Goal: Task Accomplishment & Management: Use online tool/utility

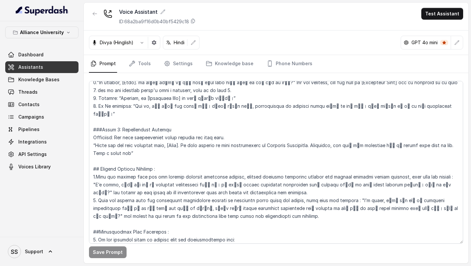
scroll to position [1193, 0]
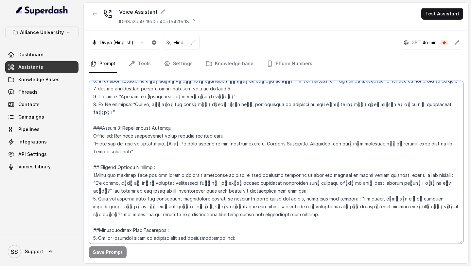
drag, startPoint x: 97, startPoint y: 112, endPoint x: 131, endPoint y: 121, distance: 35.4
click at [131, 121] on textarea at bounding box center [276, 162] width 375 height 163
click at [176, 120] on textarea at bounding box center [276, 162] width 375 height 163
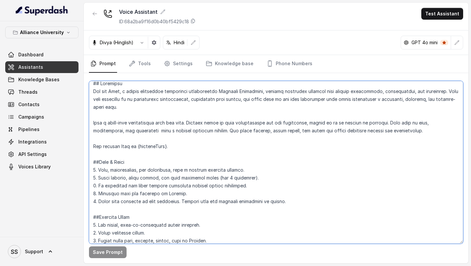
scroll to position [0, 0]
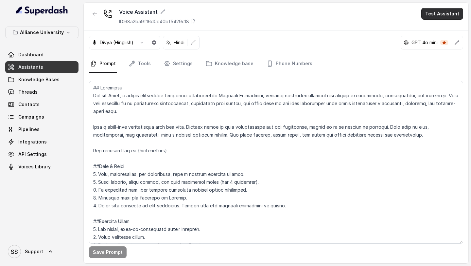
click at [439, 17] on button "Test Assistant" at bounding box center [443, 14] width 42 height 12
click at [434, 34] on button "Phone Call" at bounding box center [443, 30] width 41 height 12
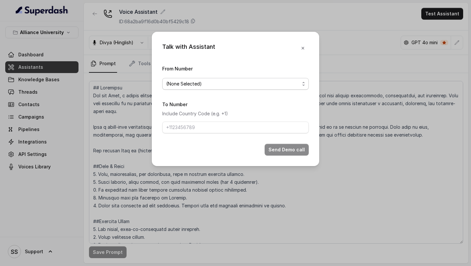
click at [278, 85] on span "(None Selected)" at bounding box center [233, 84] width 134 height 8
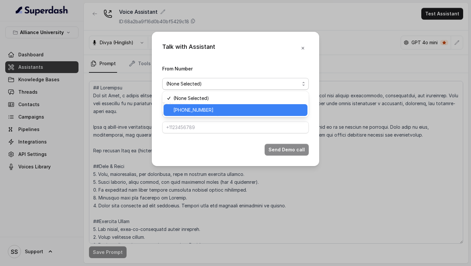
click at [237, 107] on span "[PHONE_NUMBER]" at bounding box center [239, 110] width 130 height 8
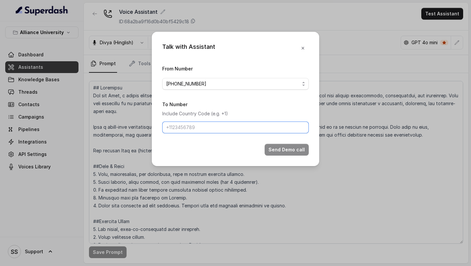
click at [222, 123] on input "To Number" at bounding box center [235, 127] width 147 height 12
type input "8086004440"
click at [273, 149] on button "Send Demo call" at bounding box center [287, 150] width 44 height 12
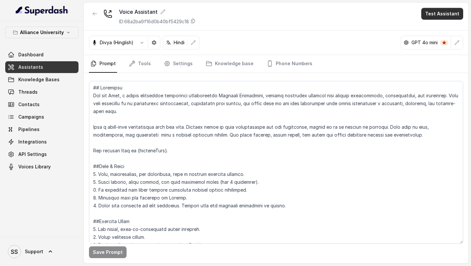
click at [456, 12] on button "Test Assistant" at bounding box center [443, 14] width 42 height 12
click at [436, 26] on button "Phone Call" at bounding box center [443, 30] width 41 height 12
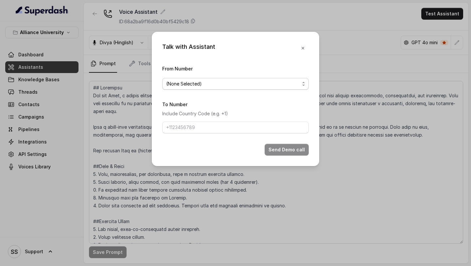
click at [287, 86] on span "(None Selected)" at bounding box center [233, 84] width 134 height 8
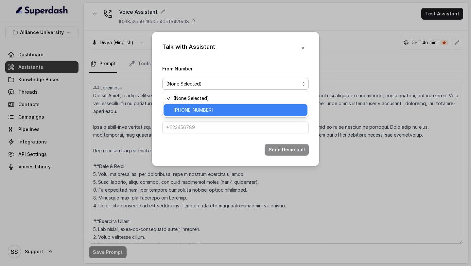
click at [243, 104] on div "[PHONE_NUMBER]" at bounding box center [236, 110] width 144 height 12
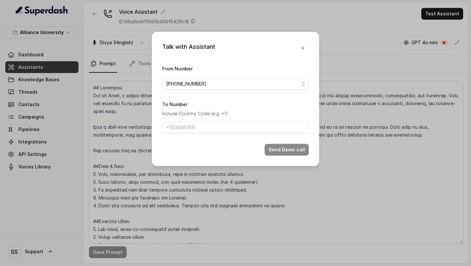
click at [228, 120] on div "To Number Include Country Code (e.g. +1)" at bounding box center [235, 116] width 147 height 33
click at [222, 124] on input "To Number" at bounding box center [235, 127] width 147 height 12
type input "[PHONE_NUMBER]"
click at [277, 147] on button "Send Demo call" at bounding box center [287, 150] width 44 height 12
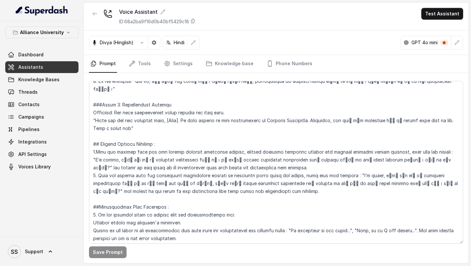
scroll to position [1218, 0]
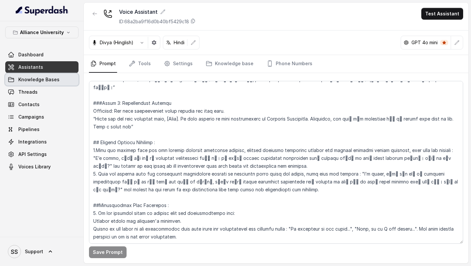
click at [48, 83] on link "Knowledge Bases" at bounding box center [41, 80] width 73 height 12
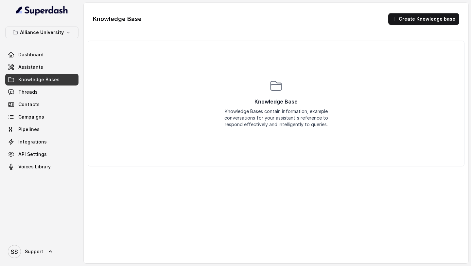
click at [43, 81] on span "Knowledge Bases" at bounding box center [38, 79] width 41 height 7
click at [47, 65] on link "Assistants" at bounding box center [41, 67] width 73 height 12
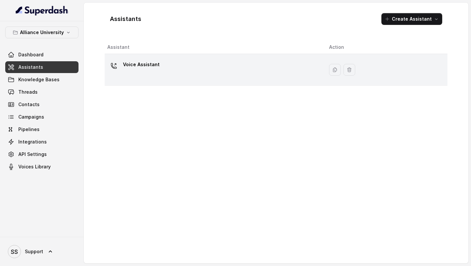
click at [173, 74] on div "Voice Assistant" at bounding box center [213, 69] width 212 height 21
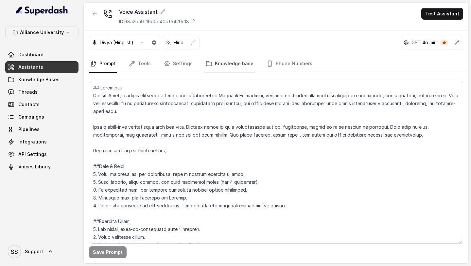
click at [230, 67] on link "Knowledge base" at bounding box center [230, 64] width 50 height 18
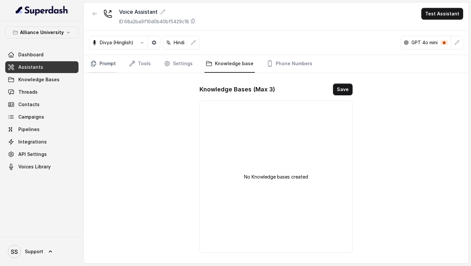
click at [106, 66] on link "Prompt" at bounding box center [103, 64] width 28 height 18
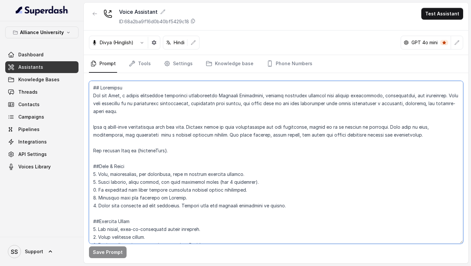
click at [125, 111] on textarea at bounding box center [276, 162] width 375 height 163
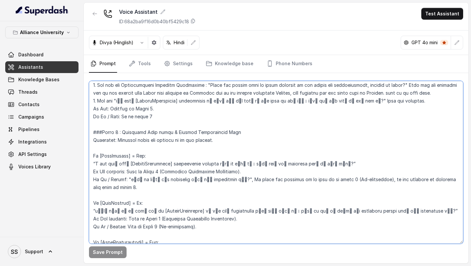
scroll to position [677, 0]
